Goal: Task Accomplishment & Management: Complete application form

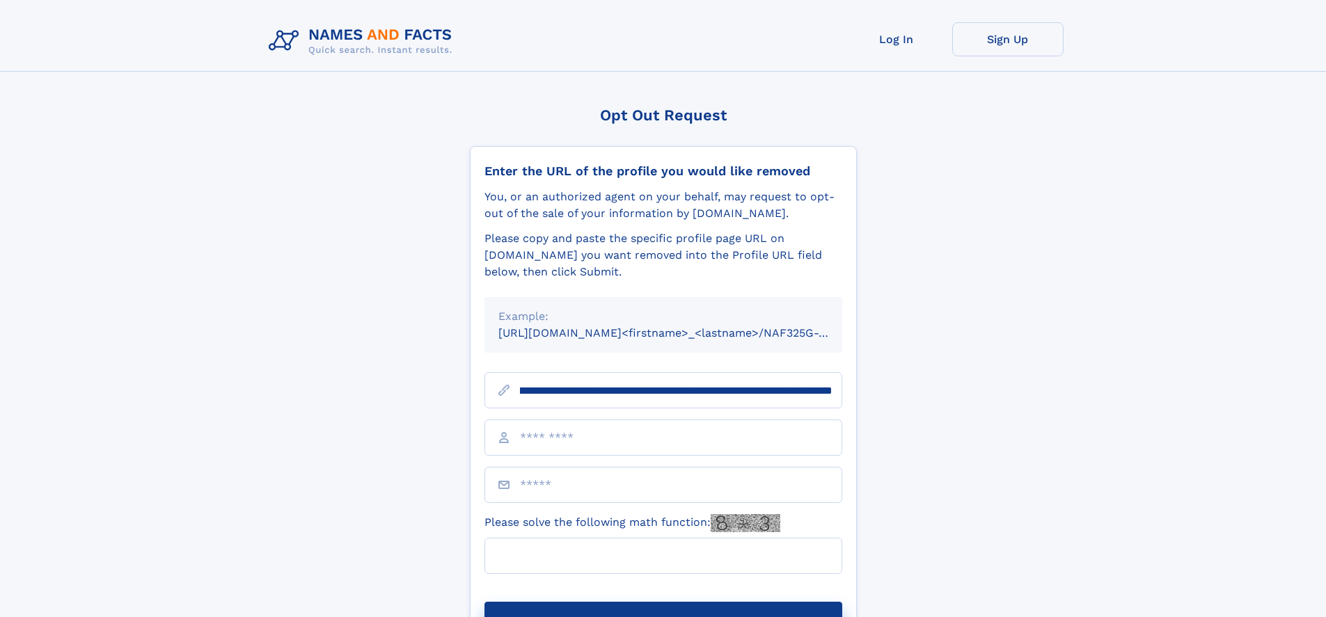
scroll to position [0, 171]
type input "**********"
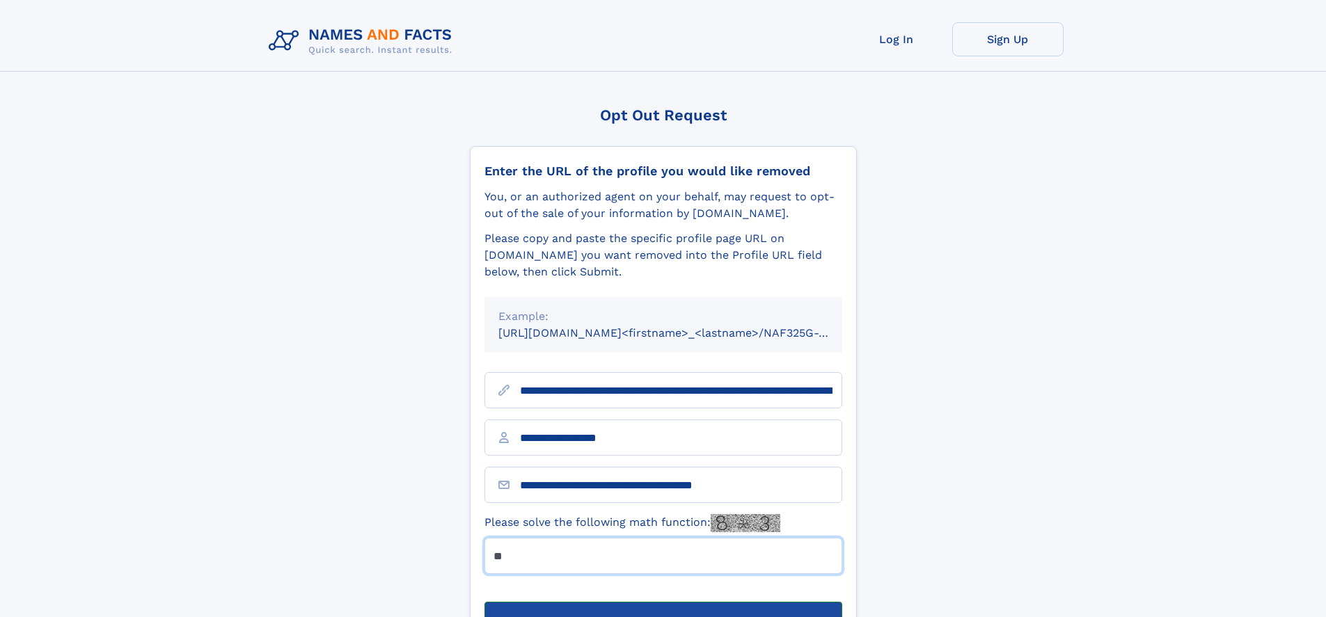
type input "**"
click at [663, 602] on button "Submit Opt Out Request" at bounding box center [663, 624] width 358 height 45
